Goal: Navigation & Orientation: Find specific page/section

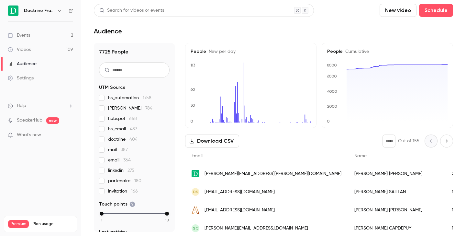
click at [60, 12] on icon "button" at bounding box center [59, 10] width 5 height 5
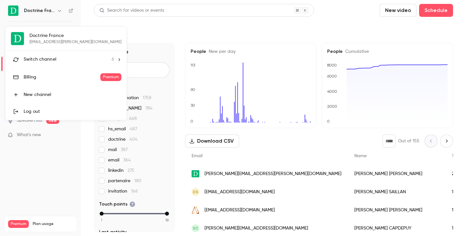
click at [47, 57] on span "Switch channel" at bounding box center [40, 59] width 33 height 7
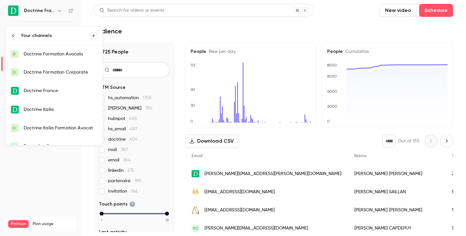
click at [55, 53] on div "Doctrine Formation Avocats" at bounding box center [61, 54] width 74 height 6
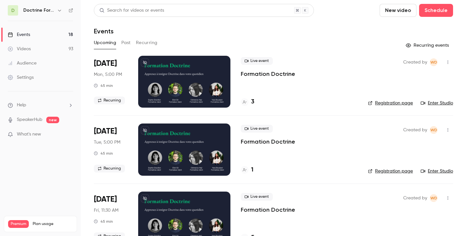
click at [59, 13] on button "button" at bounding box center [60, 10] width 8 height 8
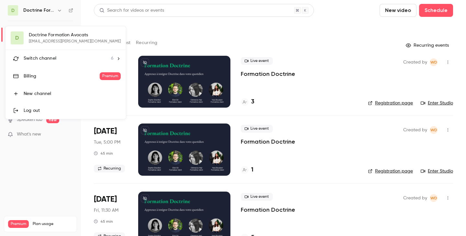
click at [52, 57] on span "Switch channel" at bounding box center [40, 58] width 33 height 7
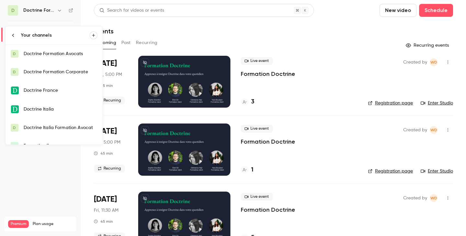
click at [58, 76] on link "D Doctrine Formation Corporate" at bounding box center [54, 72] width 97 height 18
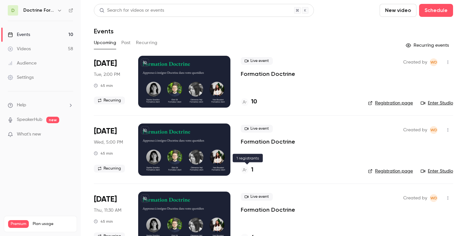
click at [249, 171] on div "1" at bounding box center [247, 169] width 13 height 9
click at [59, 8] on icon "button" at bounding box center [59, 10] width 5 height 5
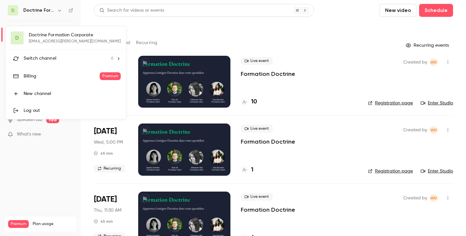
click at [44, 60] on span "Switch channel" at bounding box center [40, 58] width 33 height 7
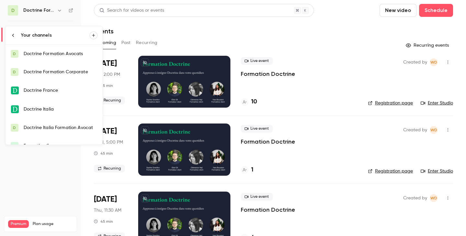
click at [71, 57] on div "Doctrine Formation Avocats" at bounding box center [61, 53] width 74 height 6
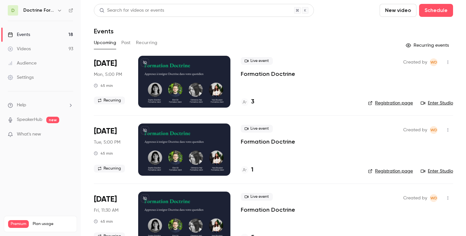
click at [437, 105] on link "Enter Studio" at bounding box center [437, 103] width 32 height 6
